Goal: Task Accomplishment & Management: Manage account settings

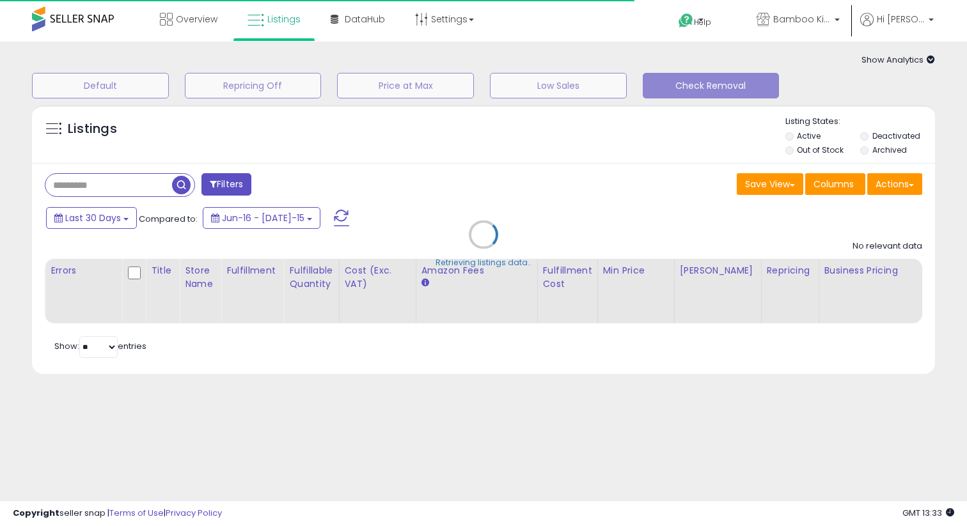
select select "**"
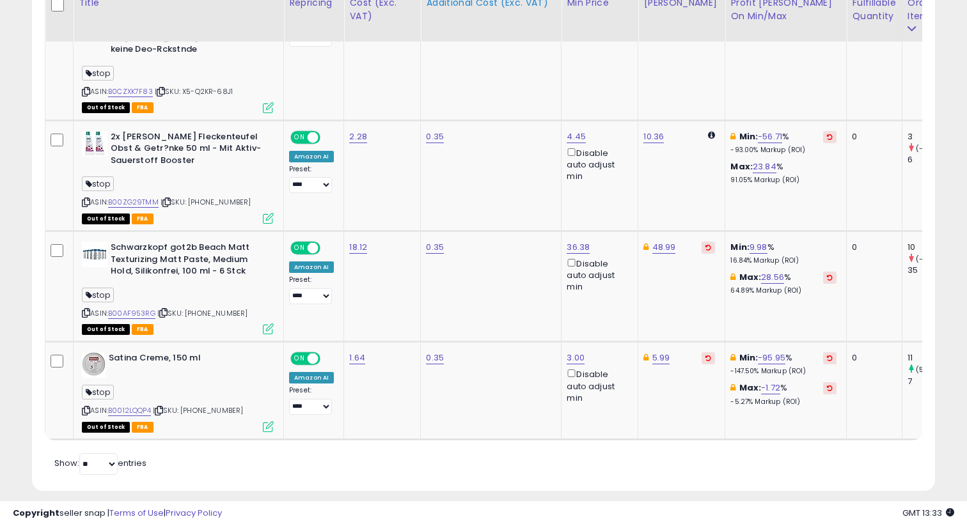
scroll to position [693, 0]
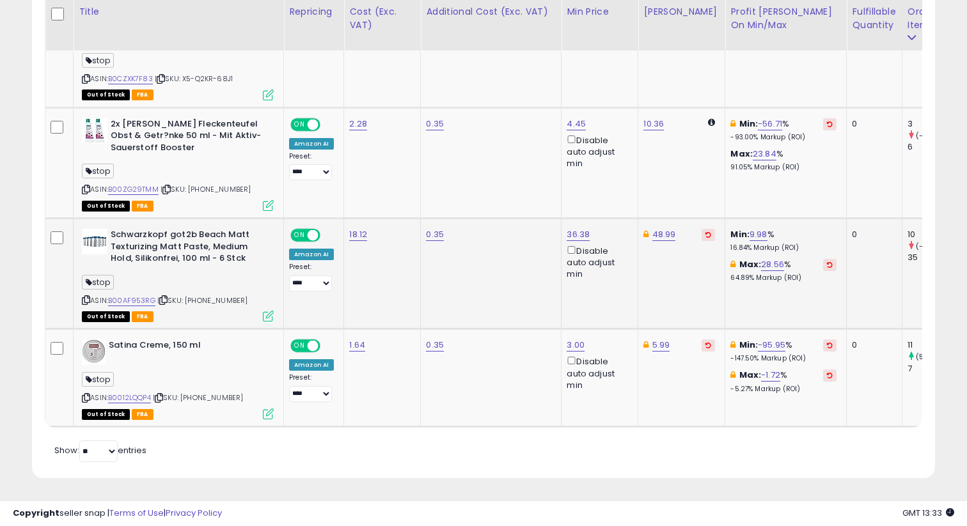
click at [263, 311] on icon at bounding box center [268, 316] width 11 height 11
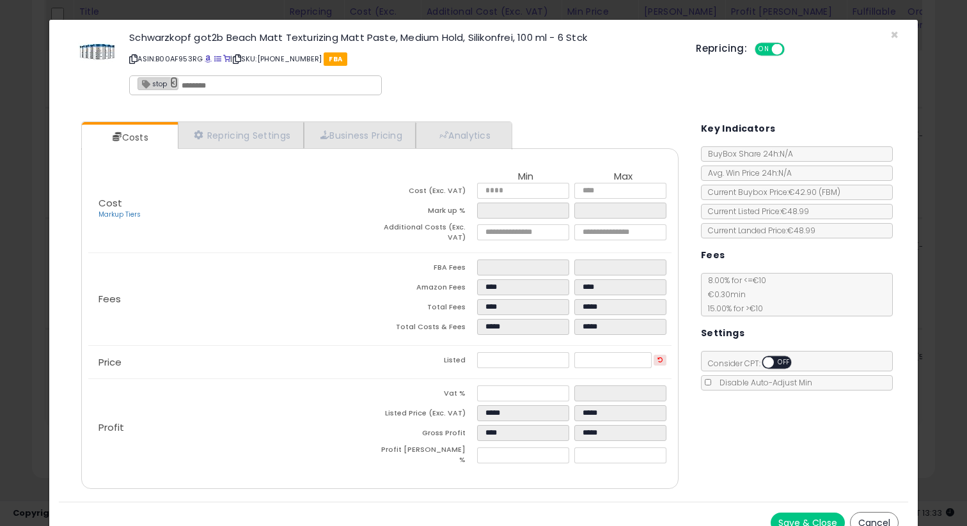
click at [171, 82] on link "×" at bounding box center [174, 83] width 8 height 12
click at [800, 517] on button "Save & Close" at bounding box center [807, 523] width 74 height 20
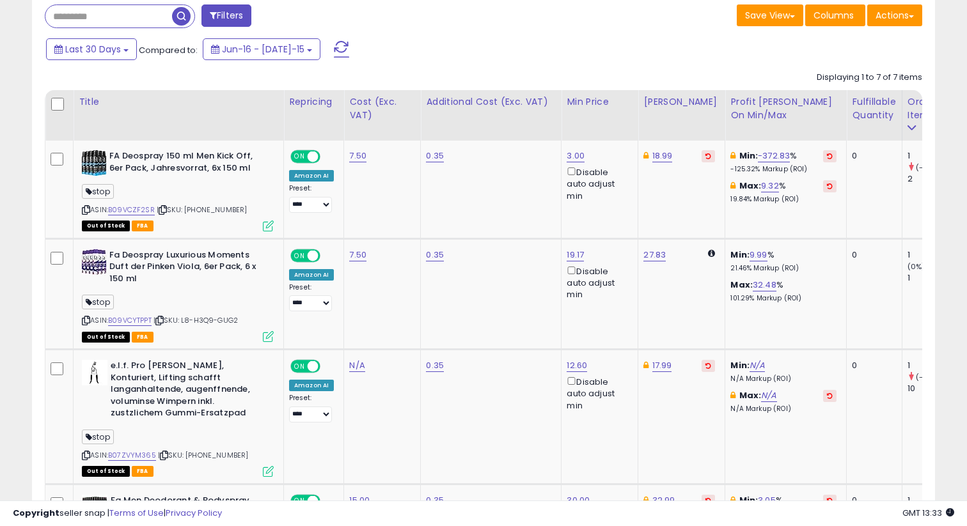
scroll to position [168, 0]
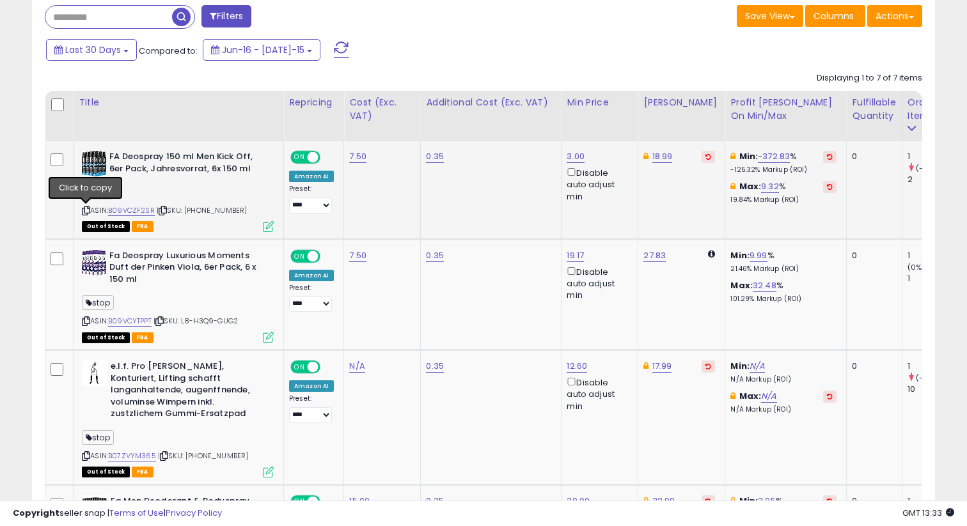
click at [84, 209] on icon at bounding box center [86, 210] width 8 height 7
click at [84, 320] on icon at bounding box center [86, 321] width 8 height 7
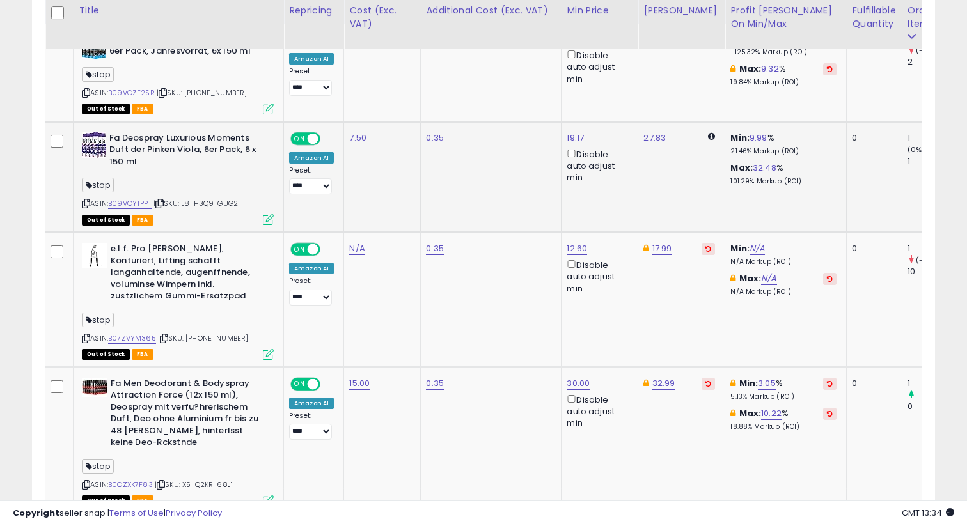
scroll to position [302, 0]
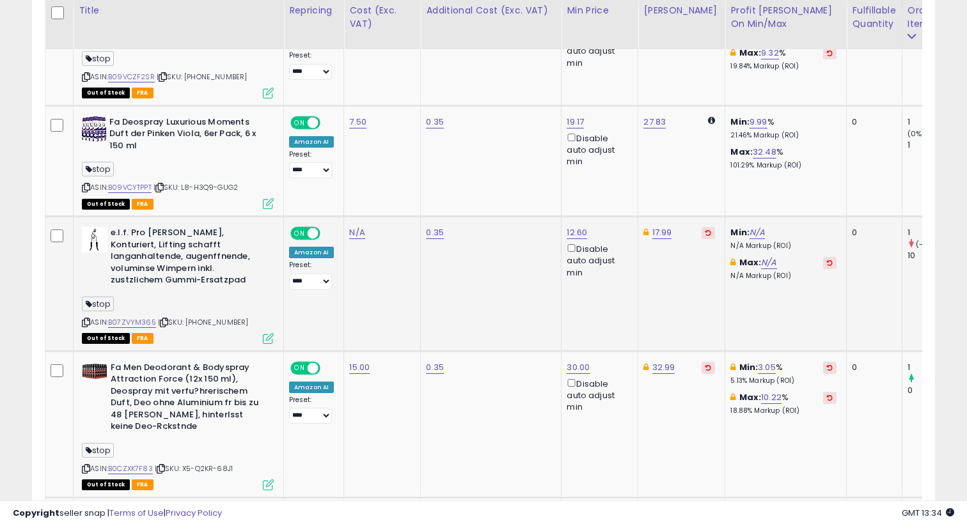
click at [82, 322] on icon at bounding box center [86, 322] width 8 height 7
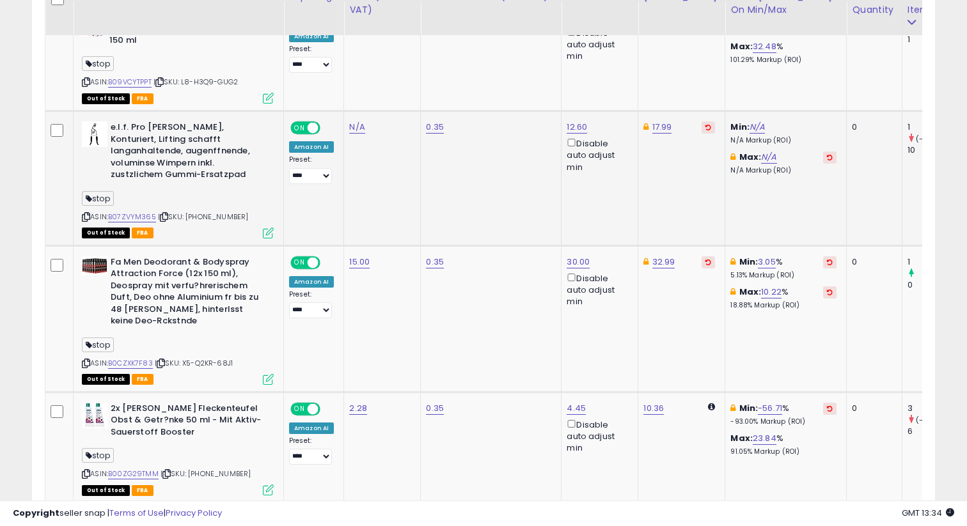
scroll to position [457, 0]
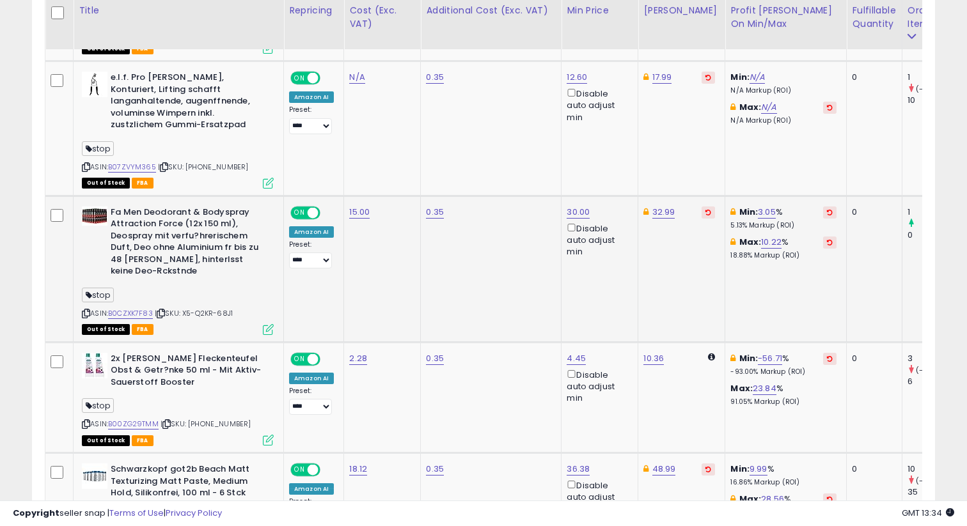
click at [87, 313] on icon at bounding box center [86, 313] width 8 height 7
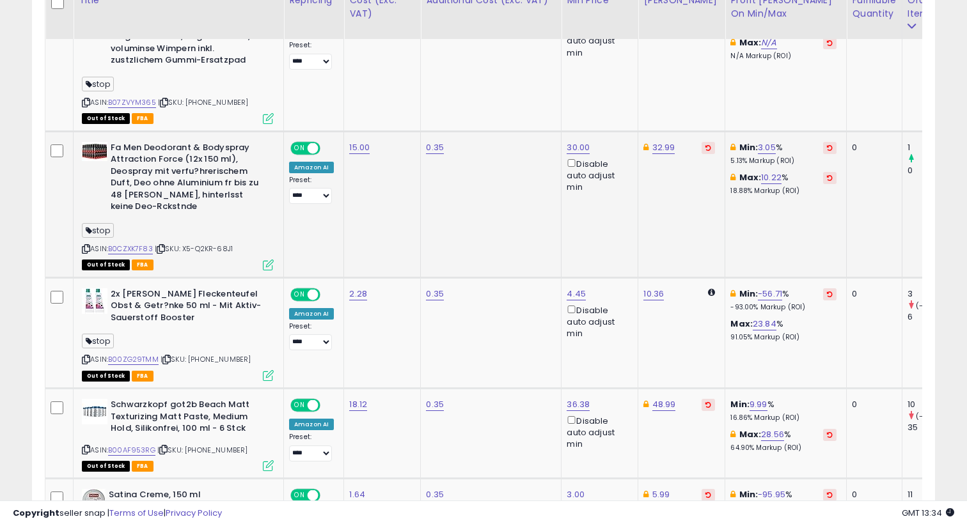
scroll to position [590, 0]
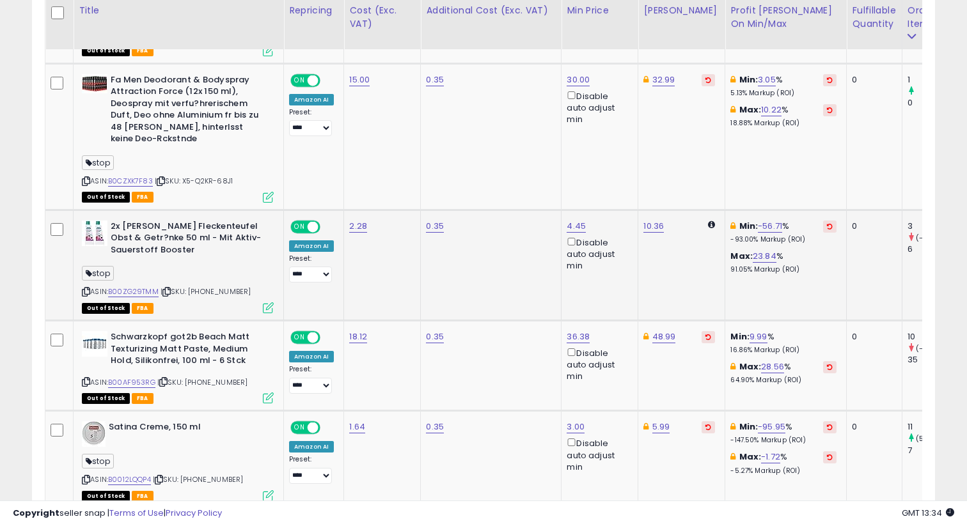
click at [84, 290] on icon at bounding box center [86, 291] width 8 height 7
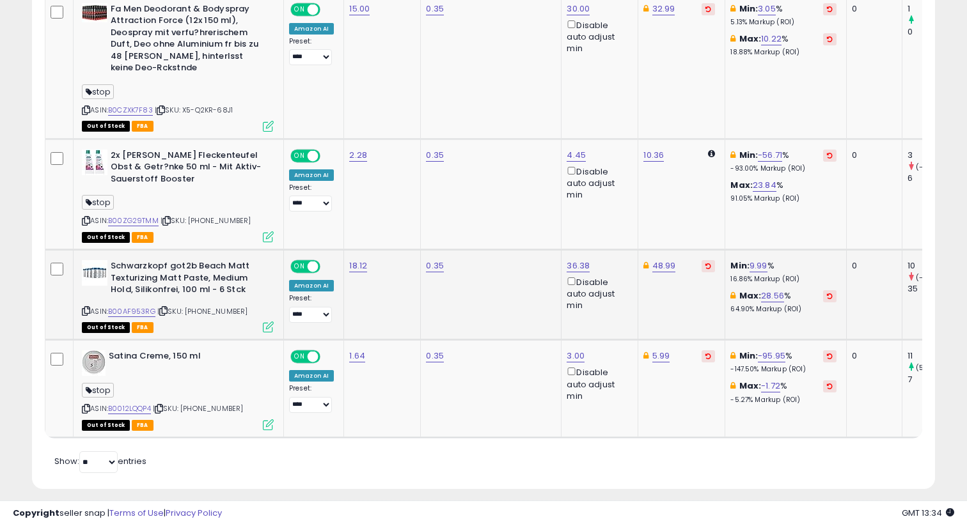
scroll to position [673, 0]
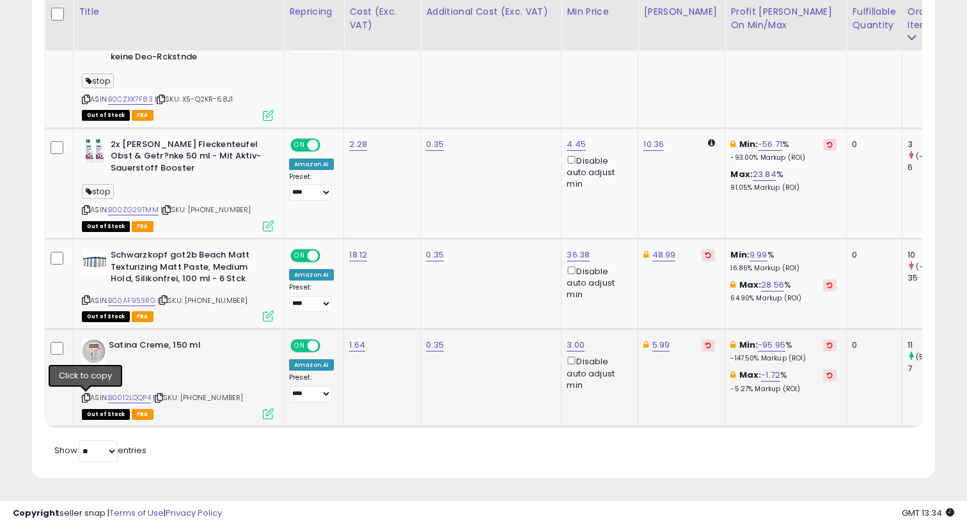
click at [84, 396] on icon at bounding box center [86, 397] width 8 height 7
